Goal: Task Accomplishment & Management: Manage account settings

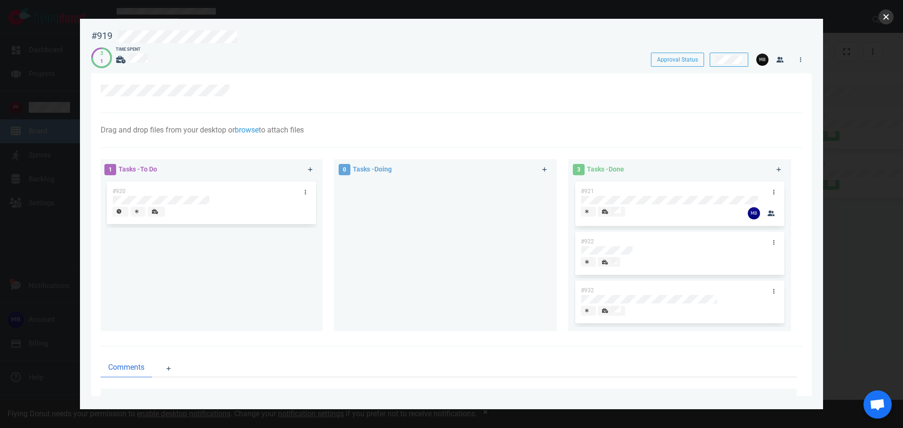
click at [882, 12] on button "close" at bounding box center [885, 16] width 15 height 15
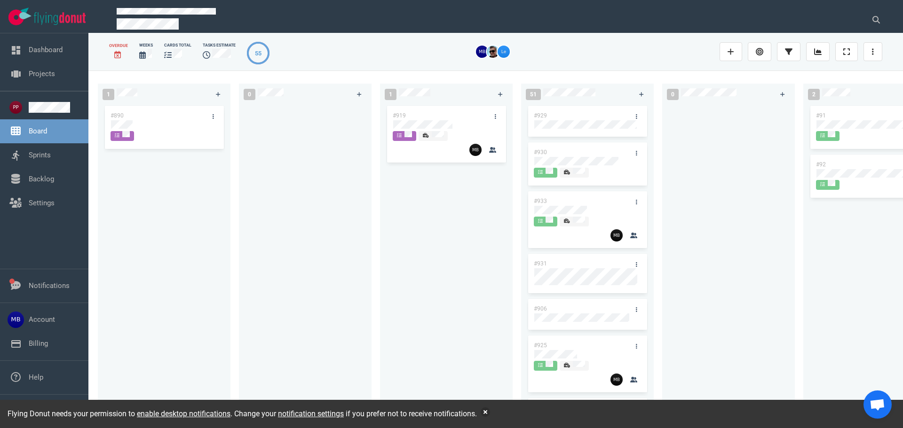
click at [134, 135] on span at bounding box center [122, 136] width 24 height 10
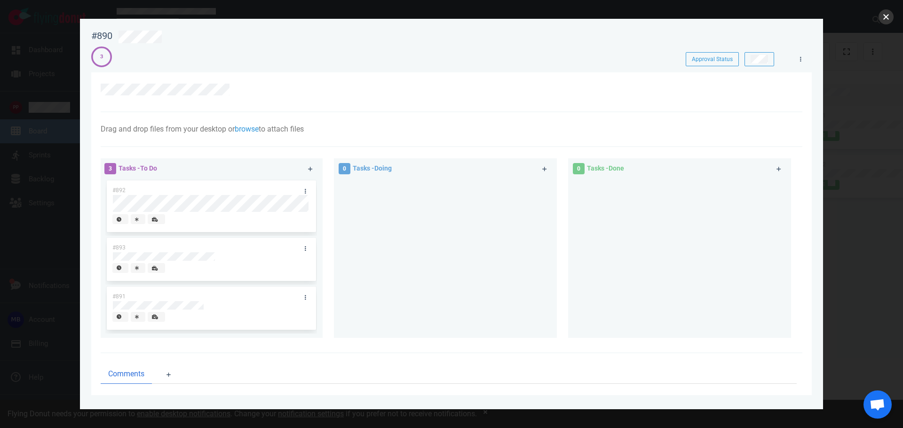
click at [888, 15] on button "close" at bounding box center [885, 16] width 15 height 15
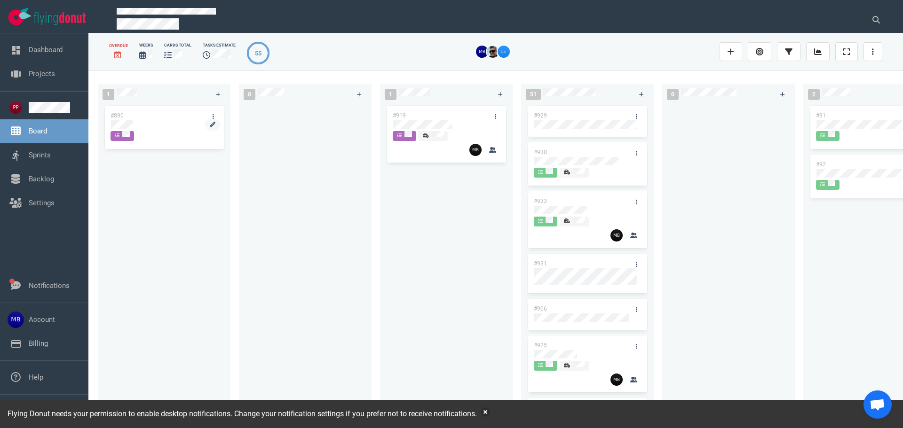
click at [140, 120] on div at bounding box center [164, 124] width 106 height 8
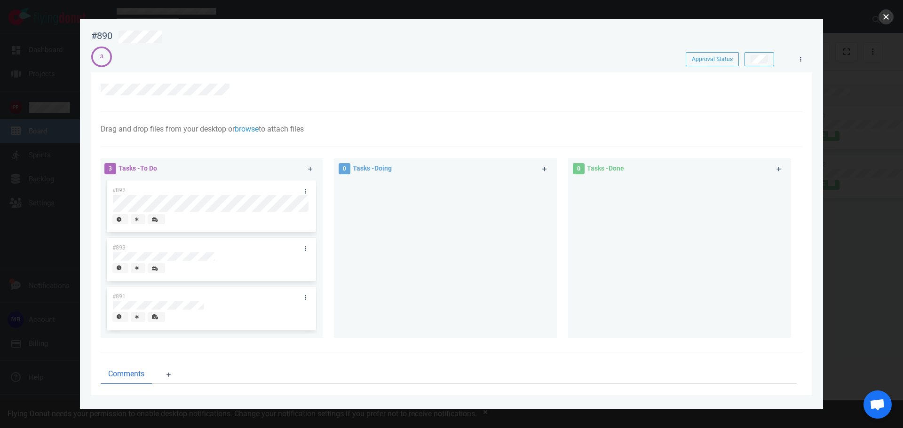
click at [881, 18] on button "close" at bounding box center [885, 16] width 15 height 15
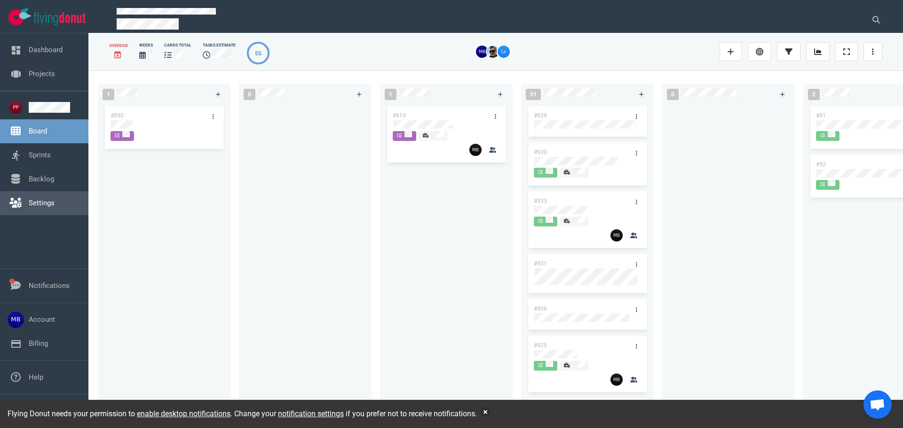
drag, startPoint x: 54, startPoint y: 197, endPoint x: 66, endPoint y: 204, distance: 14.1
click at [54, 199] on link "Settings" at bounding box center [42, 203] width 26 height 8
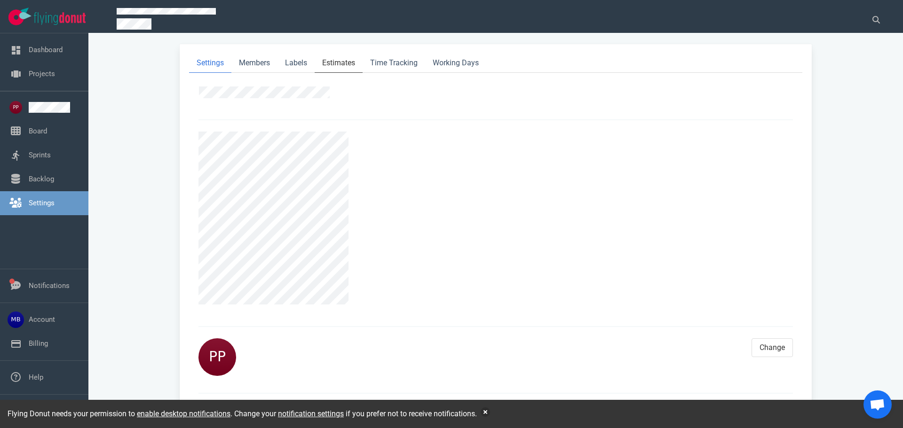
click at [350, 62] on link "Estimates" at bounding box center [339, 63] width 48 height 19
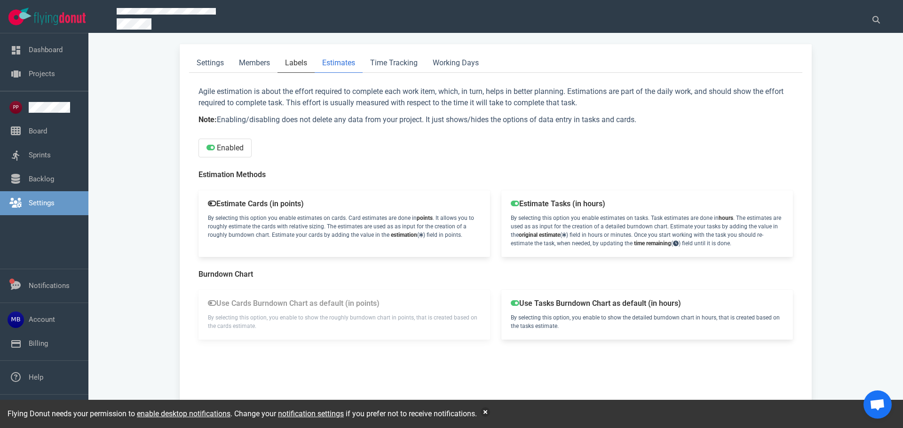
click at [278, 58] on link "Labels" at bounding box center [295, 63] width 37 height 19
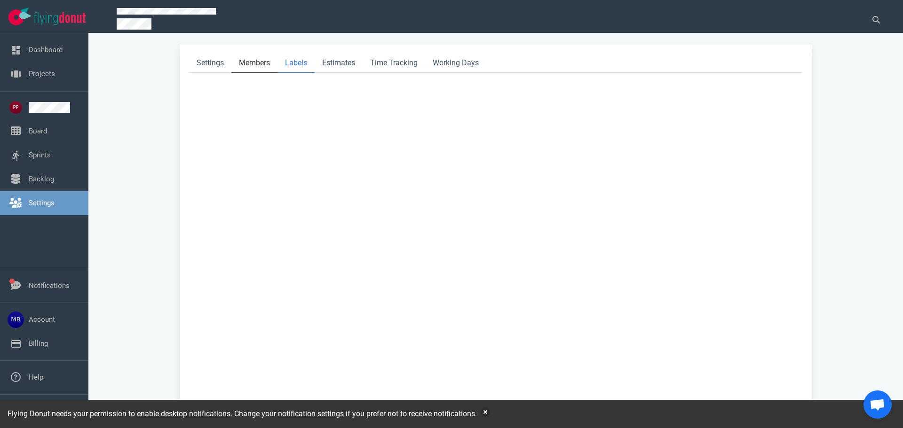
click at [263, 58] on link "Members" at bounding box center [254, 63] width 46 height 19
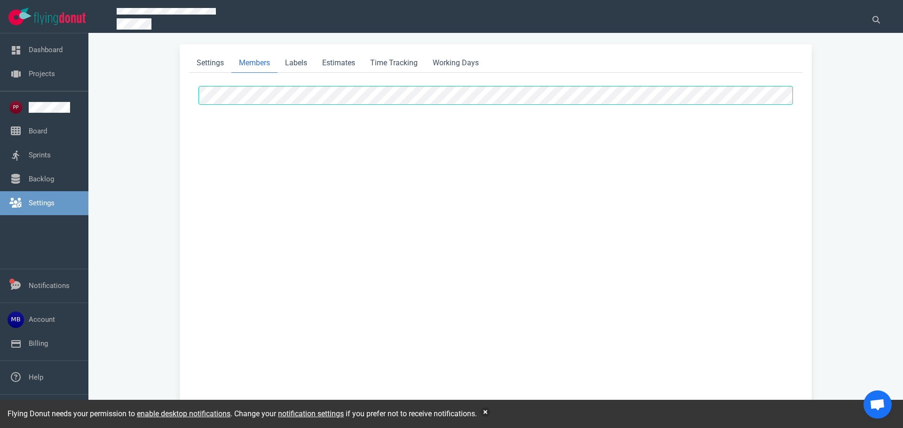
select select "2"
click at [181, 17] on span at bounding box center [485, 20] width 736 height 24
click at [140, 104] on div "Settings Members Labels Estimates Time Tracking Working Days Project Owner Admi…" at bounding box center [496, 236] width 792 height 384
click at [138, 103] on div "Settings Members Labels Estimates Time Tracking Working Days Project Owner Admi…" at bounding box center [496, 236] width 792 height 384
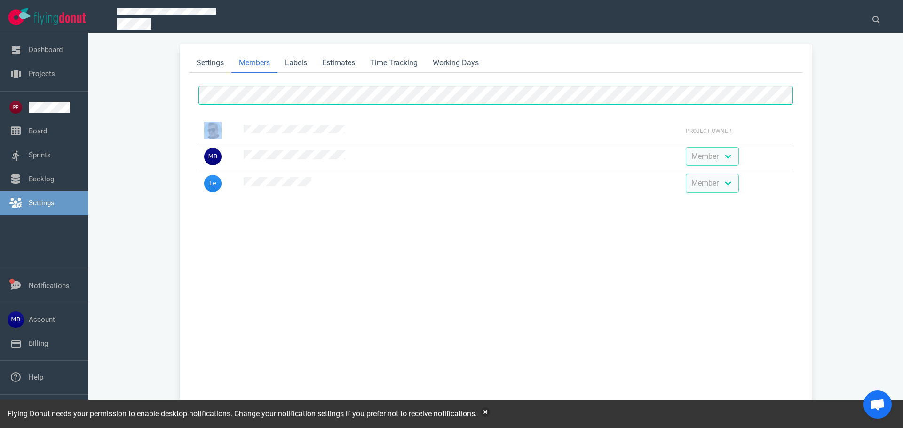
click at [138, 103] on div "Settings Members Labels Estimates Time Tracking Working Days Project Owner Admi…" at bounding box center [496, 236] width 792 height 384
click at [29, 159] on link "Sprints" at bounding box center [40, 155] width 22 height 8
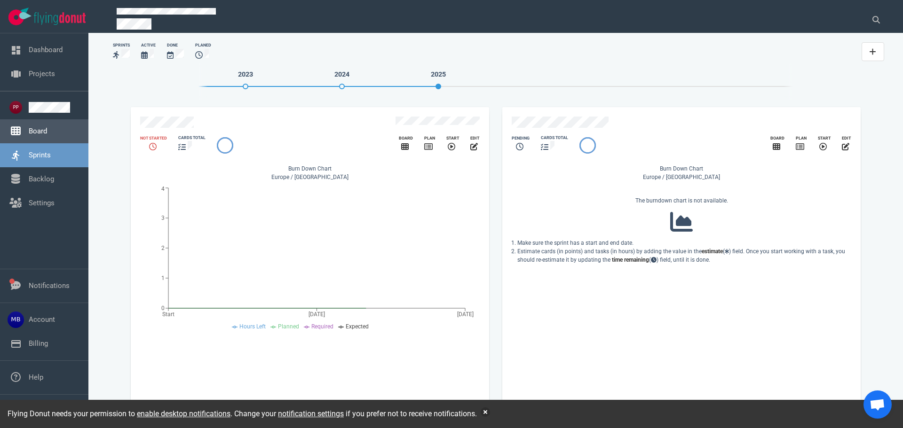
click at [47, 129] on link "Board" at bounding box center [38, 131] width 18 height 8
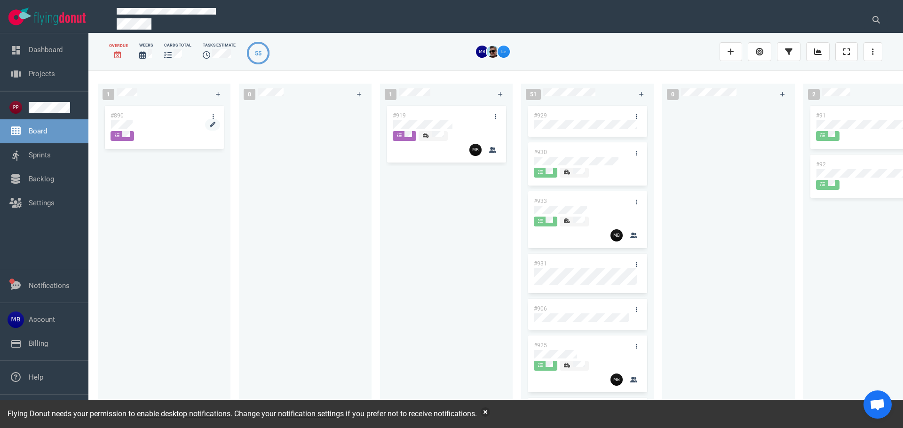
click at [151, 125] on div at bounding box center [164, 124] width 106 height 8
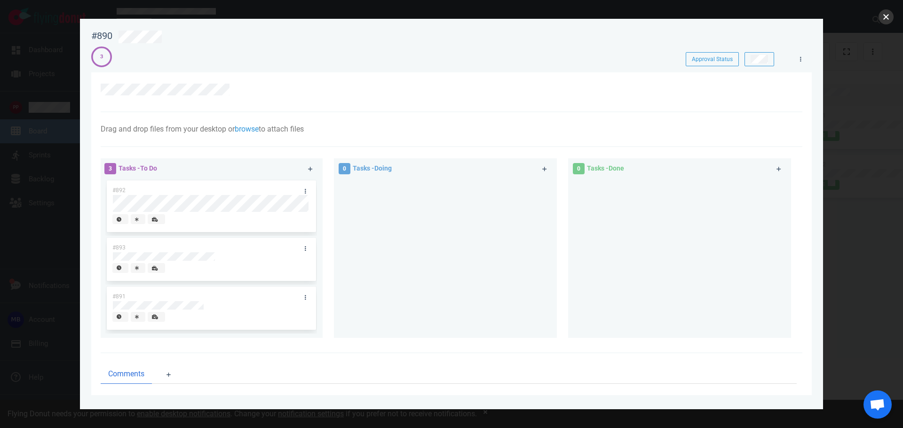
click at [884, 16] on button "close" at bounding box center [885, 16] width 15 height 15
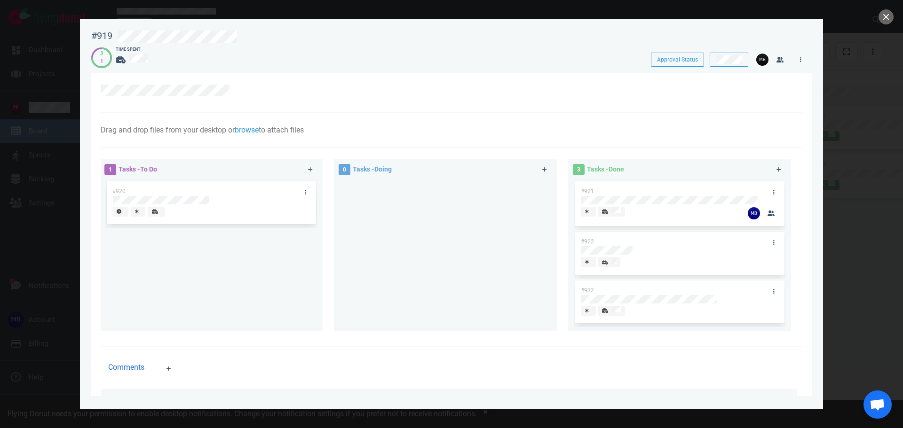
click at [15, 71] on div at bounding box center [451, 214] width 903 height 428
click at [892, 15] on button "close" at bounding box center [885, 16] width 15 height 15
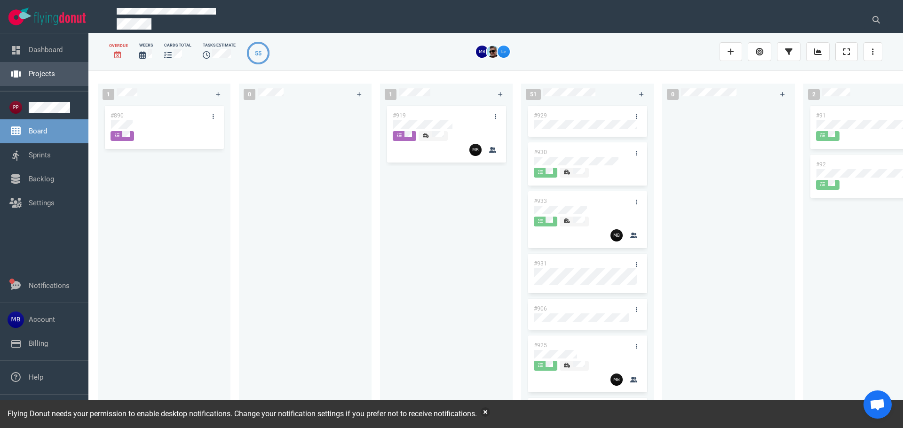
click at [38, 75] on link "Projects" at bounding box center [42, 74] width 26 height 8
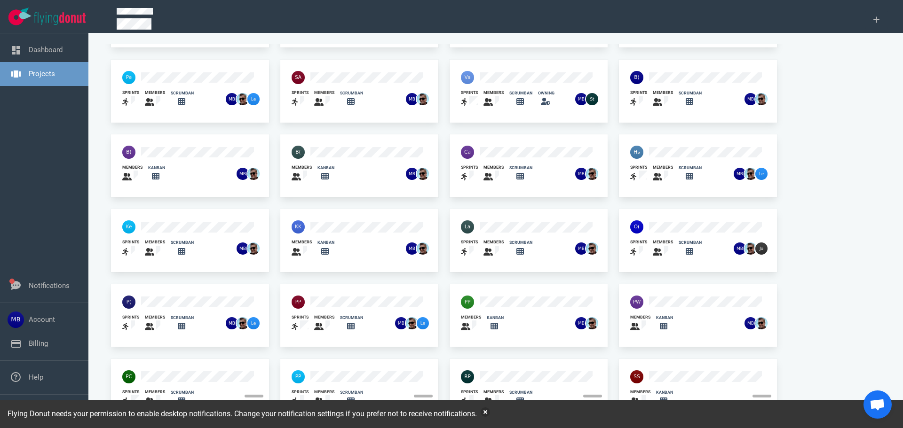
scroll to position [62, 0]
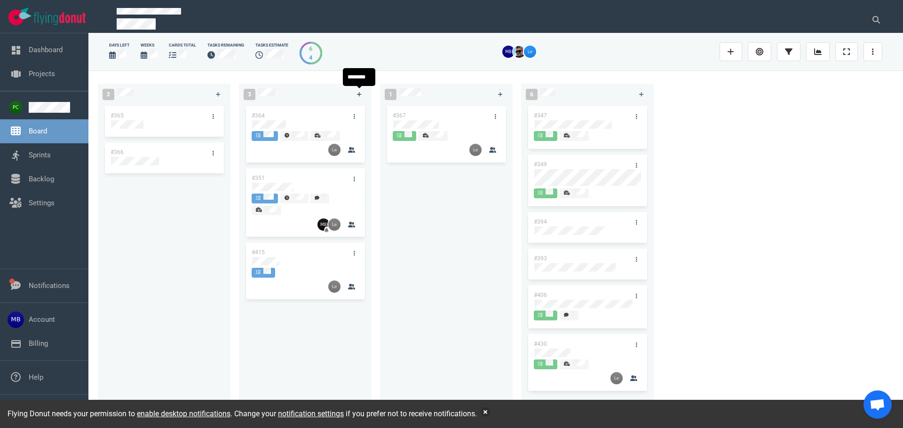
click at [356, 98] on link at bounding box center [359, 94] width 15 height 12
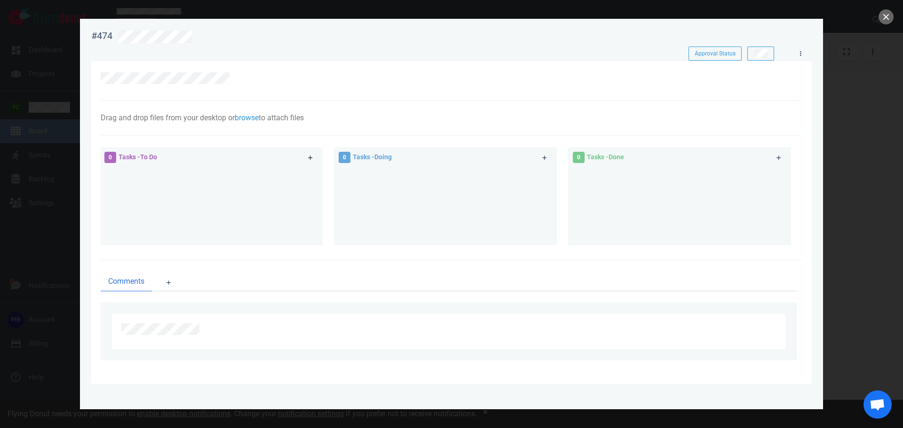
click at [303, 158] on link at bounding box center [310, 158] width 15 height 12
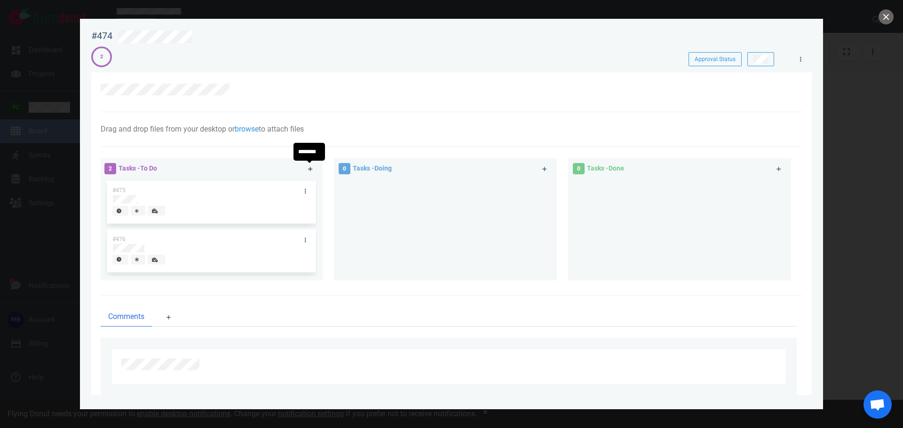
click at [306, 171] on link at bounding box center [310, 169] width 15 height 12
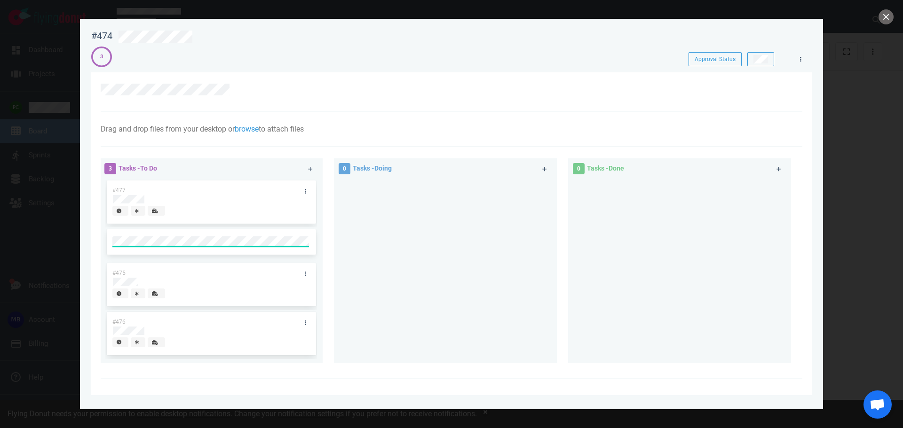
click at [409, 248] on div at bounding box center [445, 267] width 212 height 177
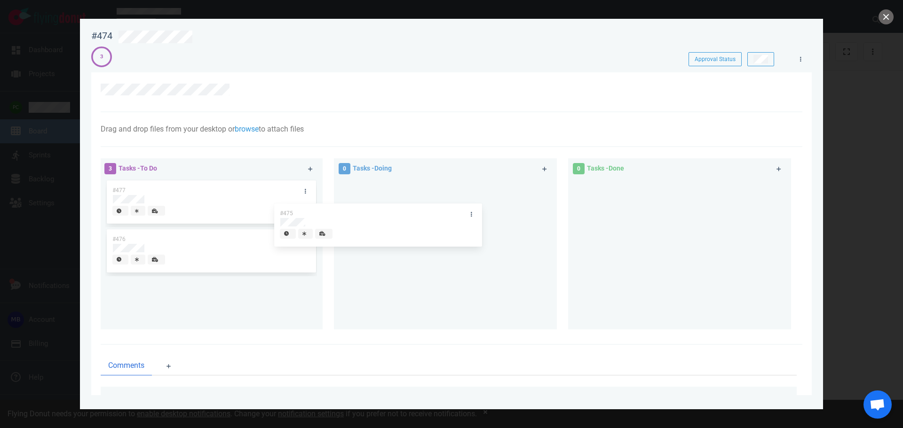
drag, startPoint x: 290, startPoint y: 235, endPoint x: 458, endPoint y: 209, distance: 170.4
click at [458, 209] on div "3 Tasks - To Do #477 #475 #476 #475 0 Tasks - Doing 0 Tasks - Done" at bounding box center [448, 245] width 707 height 185
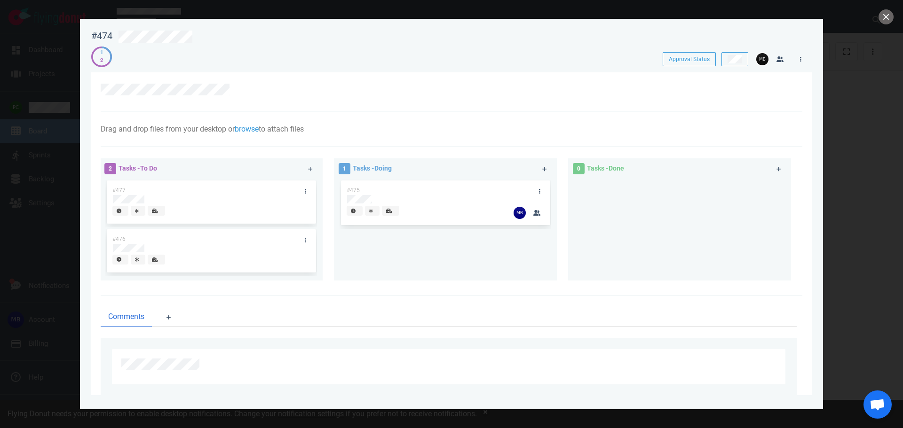
click at [55, 93] on div at bounding box center [451, 214] width 903 height 428
click at [47, 90] on div at bounding box center [451, 214] width 903 height 428
click at [890, 15] on button "close" at bounding box center [885, 16] width 15 height 15
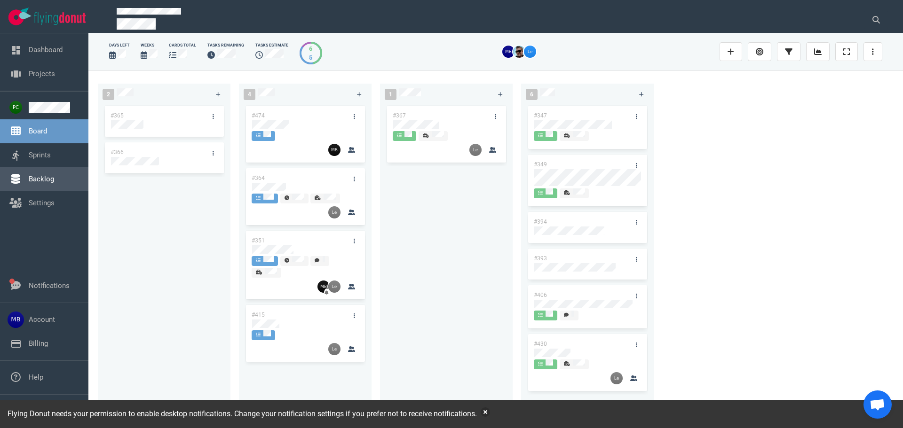
drag, startPoint x: 47, startPoint y: 189, endPoint x: 64, endPoint y: 184, distance: 17.7
click at [47, 183] on link "Backlog" at bounding box center [41, 179] width 25 height 8
click at [293, 124] on div at bounding box center [305, 124] width 106 height 8
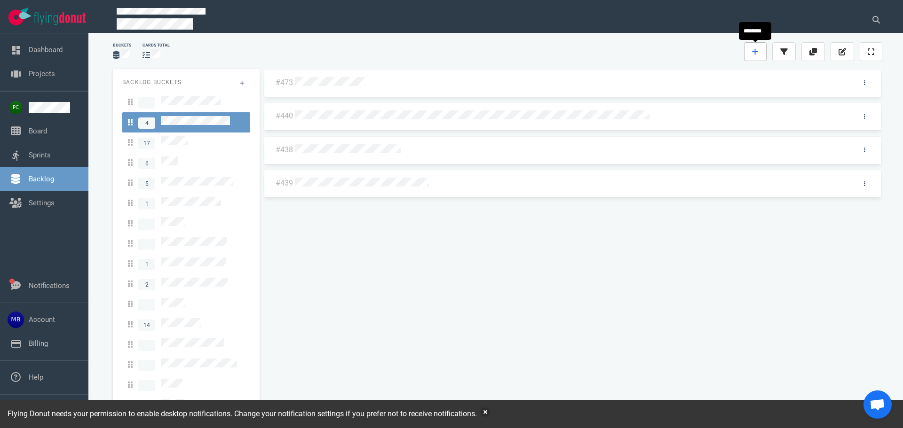
click at [754, 50] on icon at bounding box center [755, 52] width 7 height 8
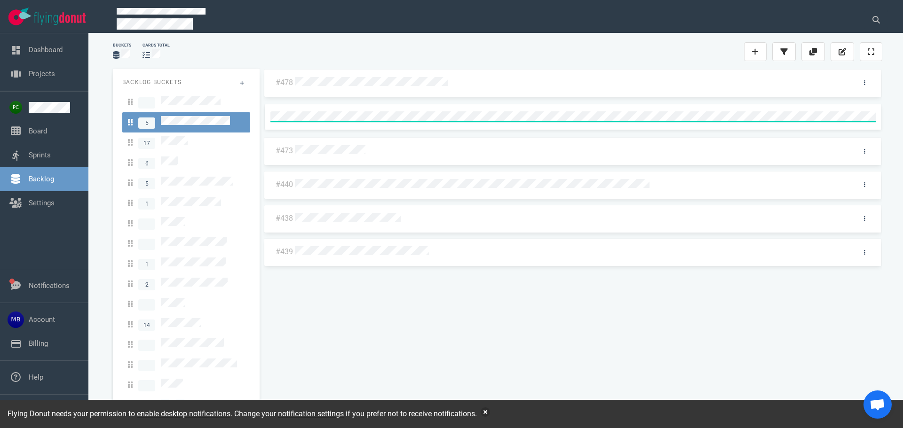
click at [490, 344] on div "#478 #473 #440 #438 #439" at bounding box center [572, 239] width 619 height 340
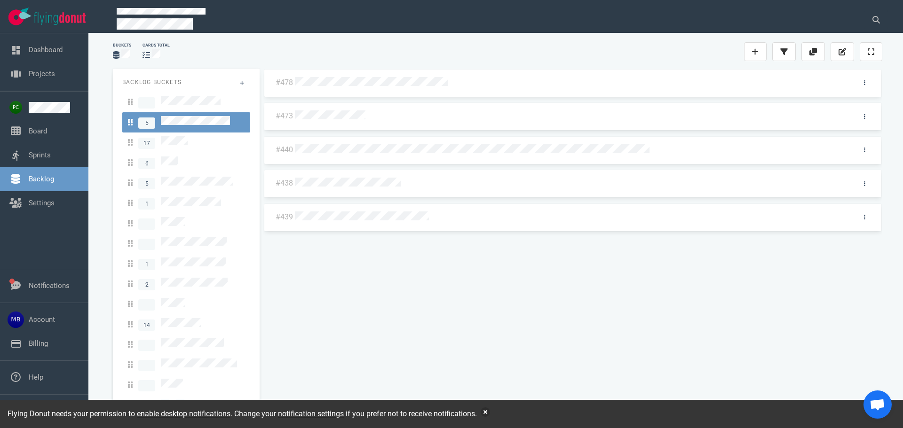
drag, startPoint x: 396, startPoint y: 257, endPoint x: 388, endPoint y: 257, distance: 8.0
click at [388, 257] on div "#478 #473 #440 #438 #439" at bounding box center [572, 239] width 619 height 340
click at [396, 305] on div "#478 #473 #440 #438 #439" at bounding box center [572, 239] width 619 height 340
click at [396, 299] on div "#478 #473 #440 #438 #439" at bounding box center [572, 239] width 619 height 340
